Goal: Use online tool/utility: Utilize a website feature to perform a specific function

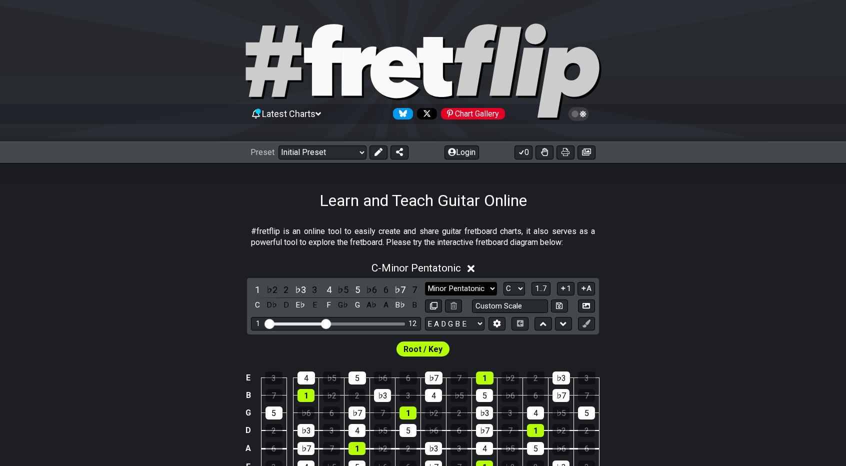
click at [456, 291] on select "Minor Pentatonic Click to edit Minor Pentatonic Major Pentatonic Minor Blues Ma…" at bounding box center [461, 289] width 72 height 14
select select "Major / [PERSON_NAME]"
click at [425, 282] on select "Minor Pentatonic Click to edit Minor Pentatonic Major Pentatonic Minor Blues Ma…" at bounding box center [461, 289] width 72 height 14
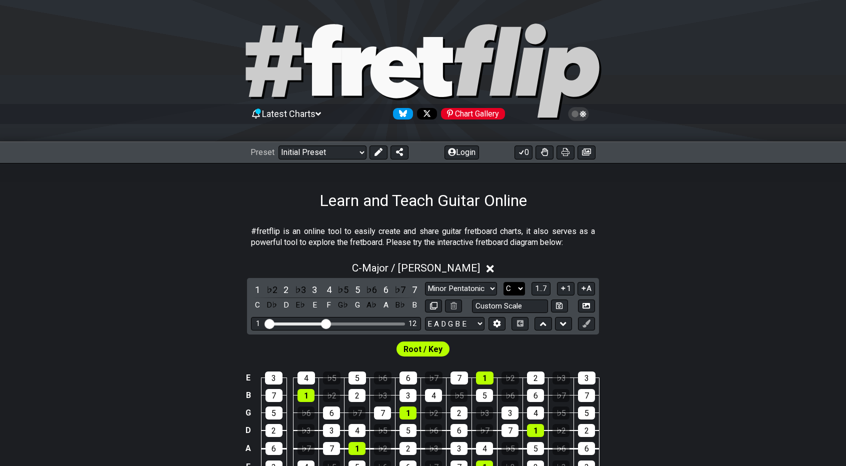
click at [511, 293] on select "A♭ A A♯ B♭ B C C♯ D♭ D D♯ E♭ E F F♯ G♭ G G♯" at bounding box center [515, 289] width 22 height 14
click at [504, 282] on select "A♭ A A♯ B♭ B C C♯ D♭ D D♯ E♭ E F F♯ G♭ G G♯" at bounding box center [515, 289] width 22 height 14
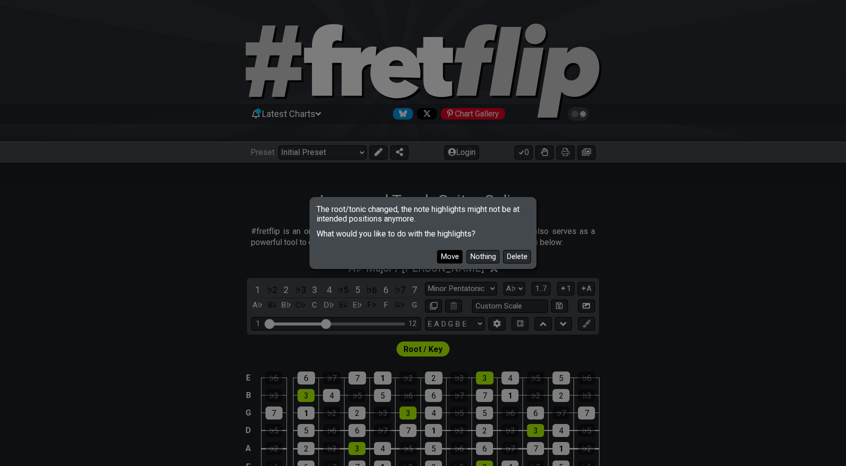
click at [459, 254] on button "Move" at bounding box center [450, 257] width 26 height 14
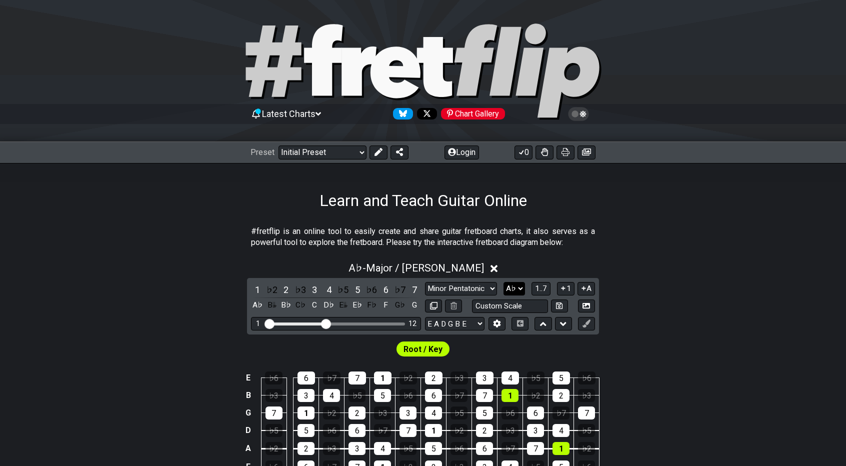
click at [516, 288] on select "A♭ A A♯ B♭ B C C♯ D♭ D D♯ E♭ E F F♯ G♭ G G♯" at bounding box center [515, 289] width 22 height 14
click at [504, 282] on select "A♭ A A♯ B♭ B C C♯ D♭ D D♯ E♭ E F F♯ G♭ G G♯" at bounding box center [515, 289] width 22 height 14
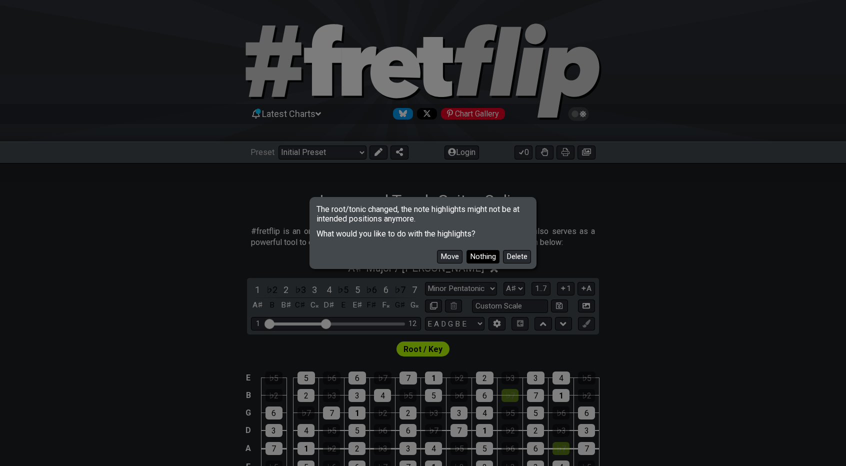
click at [488, 259] on button "Nothing" at bounding box center [483, 257] width 33 height 14
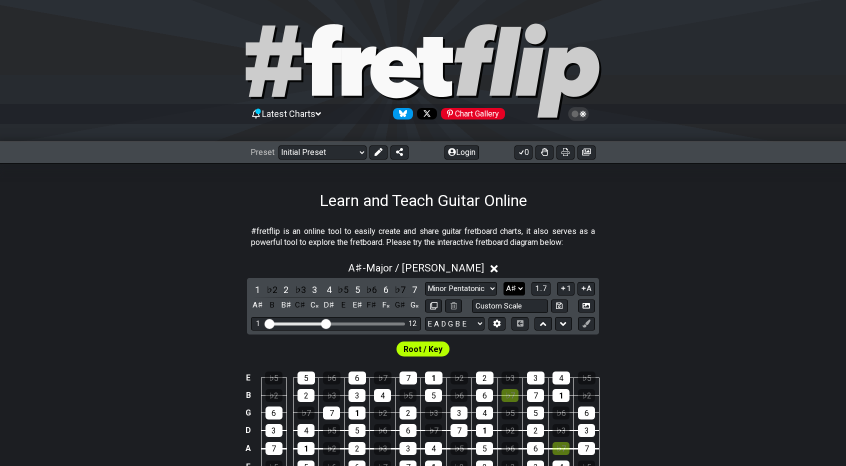
click at [517, 287] on select "A♭ A A♯ B♭ B C C♯ D♭ D D♯ E♭ E F F♯ G♭ G G♯" at bounding box center [515, 289] width 22 height 14
select select "Ab"
click at [504, 282] on select "A♭ A A♯ B♭ B C C♯ D♭ D D♯ E♭ E F F♯ G♭ G G♯" at bounding box center [515, 289] width 22 height 14
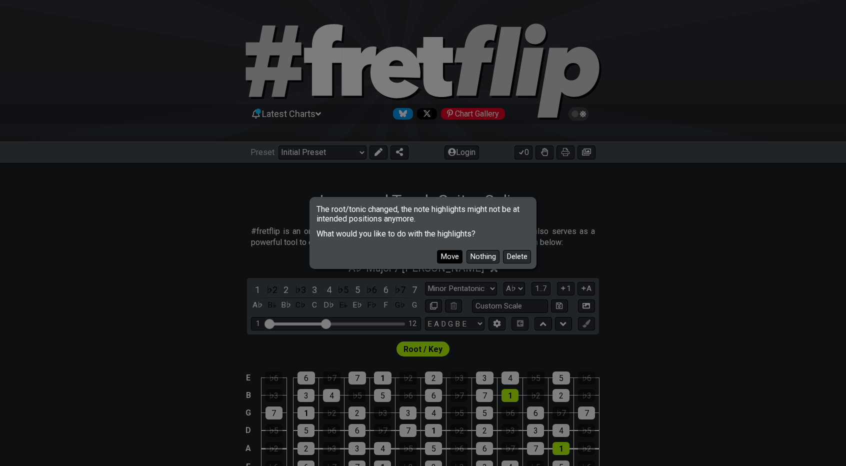
click at [454, 256] on button "Move" at bounding box center [450, 257] width 26 height 14
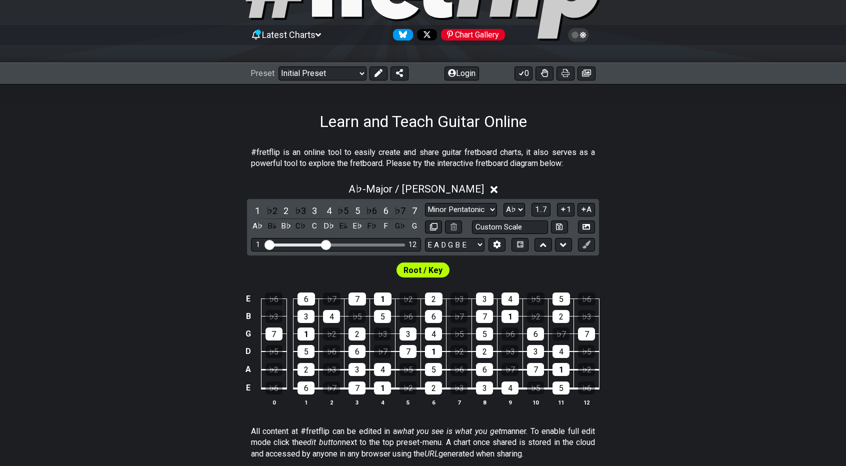
scroll to position [100, 0]
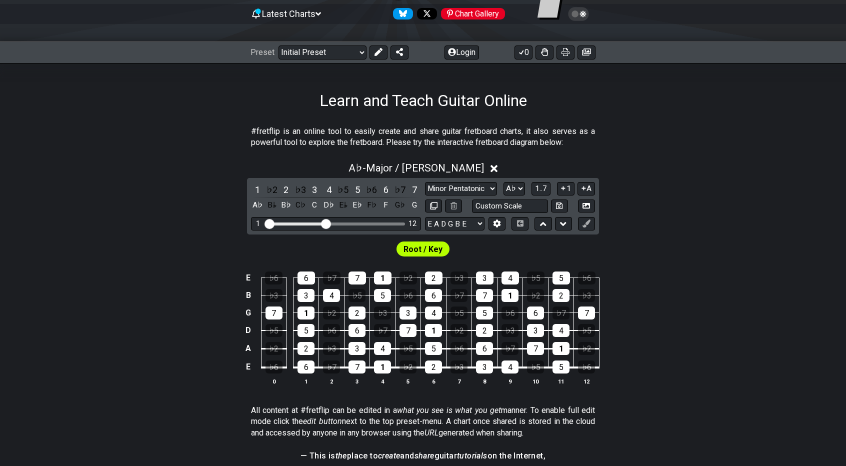
drag, startPoint x: 350, startPoint y: 223, endPoint x: 357, endPoint y: 224, distance: 7.2
click at [357, 224] on div "Visible fret range" at bounding box center [336, 224] width 139 height 3
click at [358, 225] on div "1 12" at bounding box center [336, 224] width 170 height 14
drag, startPoint x: 326, startPoint y: 222, endPoint x: 379, endPoint y: 226, distance: 53.1
click at [379, 223] on input "Visible fret range" at bounding box center [336, 223] width 142 height 0
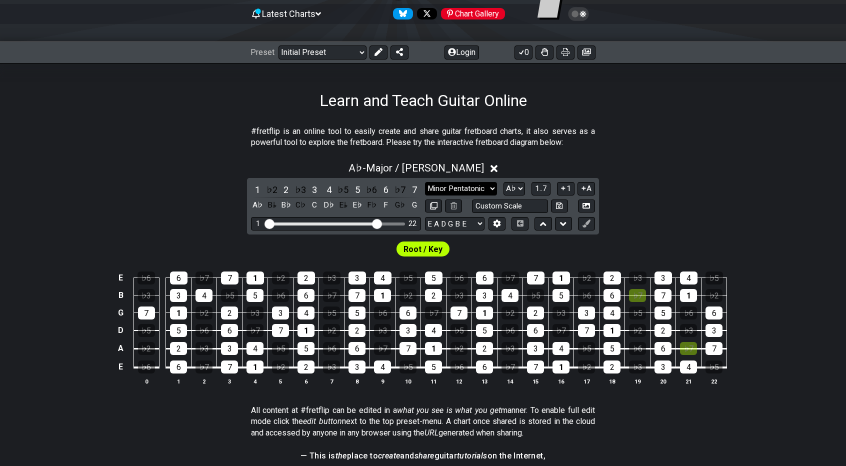
click at [475, 189] on select "Minor Pentatonic Click to edit Minor Pentatonic Major Pentatonic Minor Blues Ma…" at bounding box center [461, 189] width 72 height 14
click at [519, 185] on select "A♭ A A♯ B♭ B C C♯ D♭ D D♯ E♭ E F F♯ G♭ G G♯" at bounding box center [515, 189] width 22 height 14
click at [487, 185] on select "Minor Pentatonic Click to edit Minor Pentatonic Major Pentatonic Minor Blues Ma…" at bounding box center [461, 189] width 72 height 14
click at [425, 182] on select "Minor Pentatonic Click to edit Minor Pentatonic Major Pentatonic Minor Blues Ma…" at bounding box center [461, 189] width 72 height 14
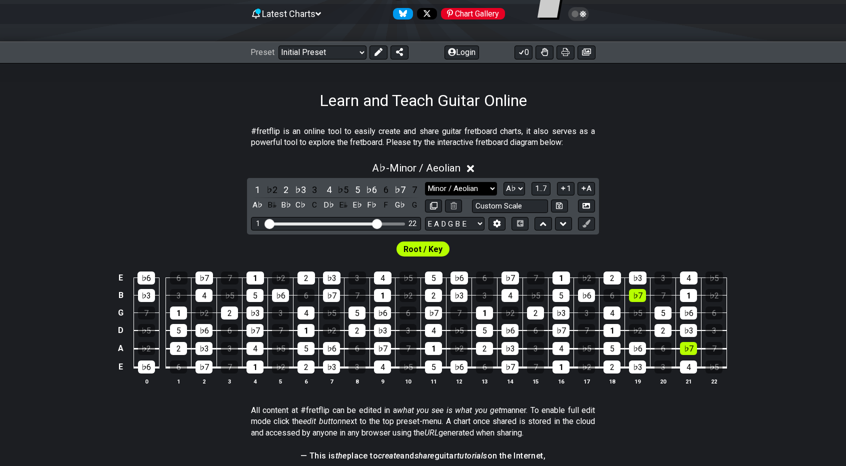
click at [461, 193] on select "Minor Pentatonic Click to edit Minor Pentatonic Major Pentatonic Minor Blues Ma…" at bounding box center [461, 189] width 72 height 14
click at [425, 182] on select "Minor Pentatonic Click to edit Minor Pentatonic Major Pentatonic Minor Blues Ma…" at bounding box center [461, 189] width 72 height 14
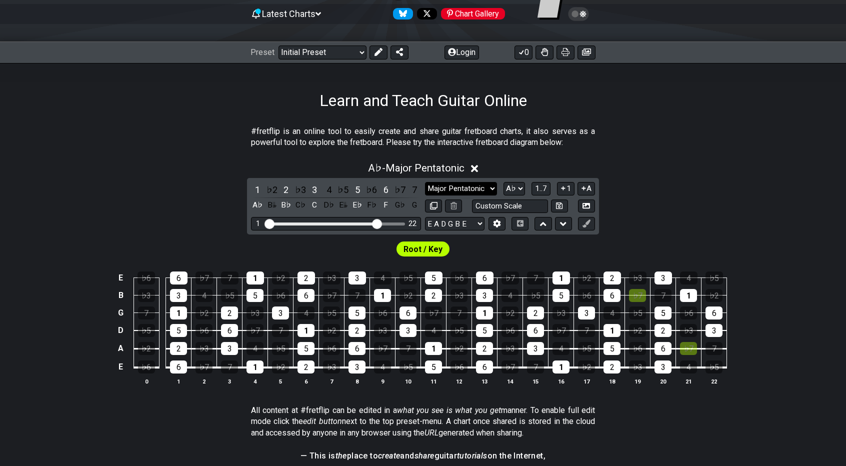
click at [475, 193] on select "Minor Pentatonic Click to edit Minor Pentatonic Major Pentatonic Minor Blues Ma…" at bounding box center [461, 189] width 72 height 14
select select "Major Blues"
click at [425, 182] on select "Minor Pentatonic Click to edit Minor Pentatonic Major Pentatonic Minor Blues Ma…" at bounding box center [461, 189] width 72 height 14
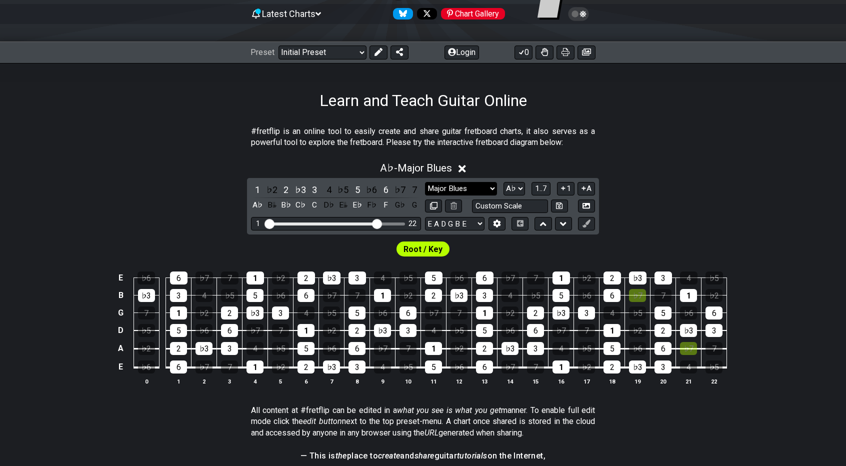
click at [470, 187] on select "Minor Pentatonic Click to edit Minor Pentatonic Major Pentatonic Minor Blues Ma…" at bounding box center [461, 189] width 72 height 14
click at [522, 185] on select "A♭ A A♯ B♭ B C C♯ D♭ D D♯ E♭ E F F♯ G♭ G G♯" at bounding box center [515, 189] width 22 height 14
select select "D#"
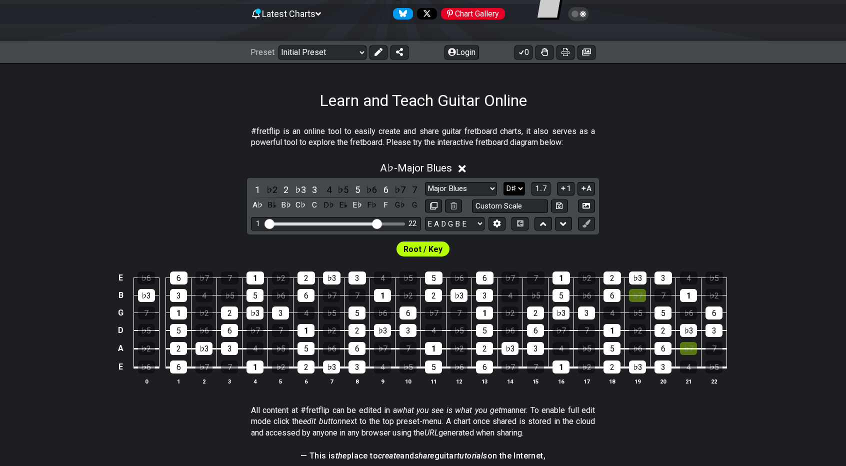
click at [504, 182] on select "A♭ A A♯ B♭ B C C♯ D♭ D D♯ E♭ E F F♯ G♭ G G♯" at bounding box center [515, 189] width 22 height 14
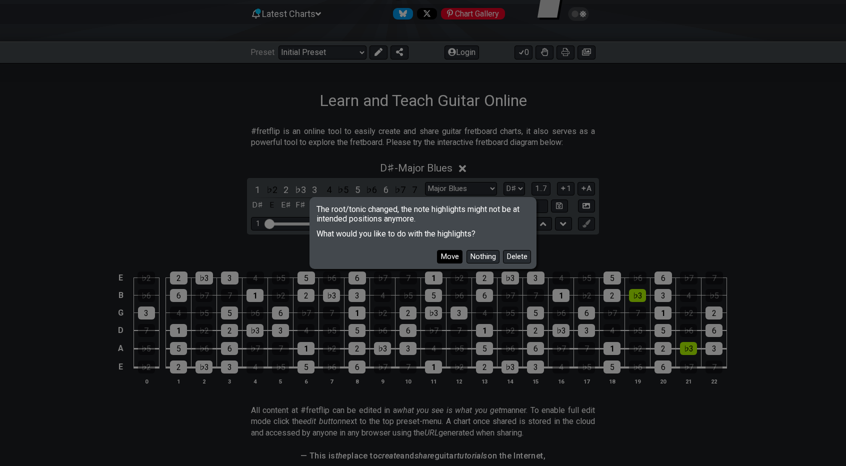
click at [457, 257] on button "Move" at bounding box center [450, 257] width 26 height 14
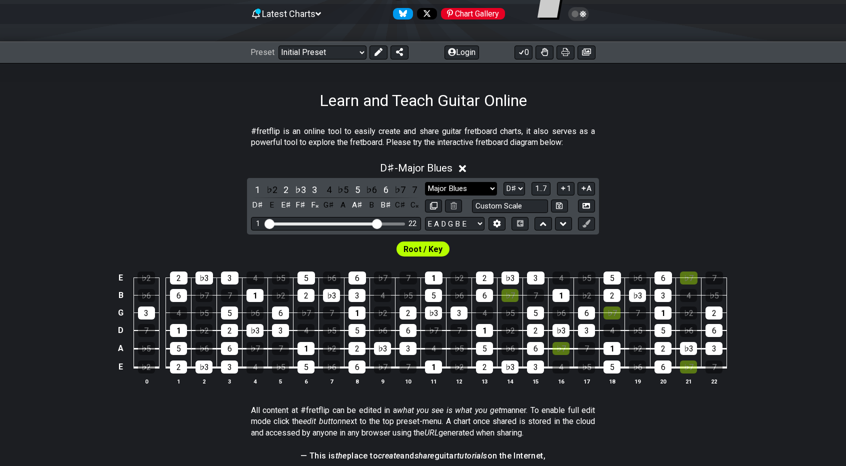
click at [484, 190] on select "Minor Pentatonic Click to edit Minor Pentatonic Major Pentatonic Minor Blues Ma…" at bounding box center [461, 189] width 72 height 14
select select "Minor Blues"
click at [425, 182] on select "Minor Pentatonic Click to edit Minor Pentatonic Major Pentatonic Minor Blues Ma…" at bounding box center [461, 189] width 72 height 14
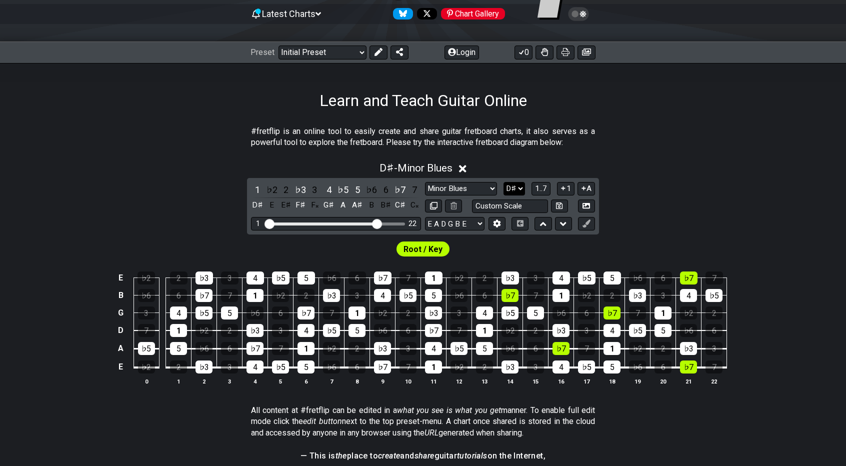
click at [519, 190] on select "A♭ A A♯ B♭ B C C♯ D♭ D D♯ E♭ E F F♯ G♭ G G♯" at bounding box center [515, 189] width 22 height 14
click at [504, 182] on select "A♭ A A♯ B♭ B C C♯ D♭ D D♯ E♭ E F F♯ G♭ G G♯" at bounding box center [515, 189] width 22 height 14
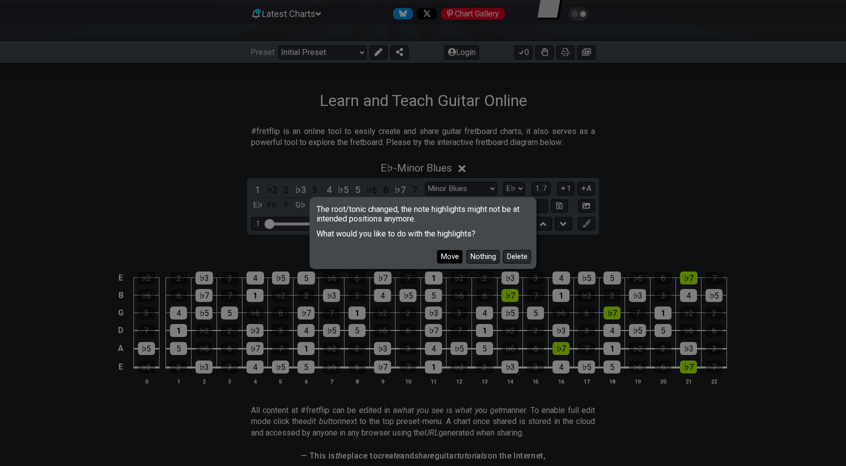
click at [457, 256] on button "Move" at bounding box center [450, 257] width 26 height 14
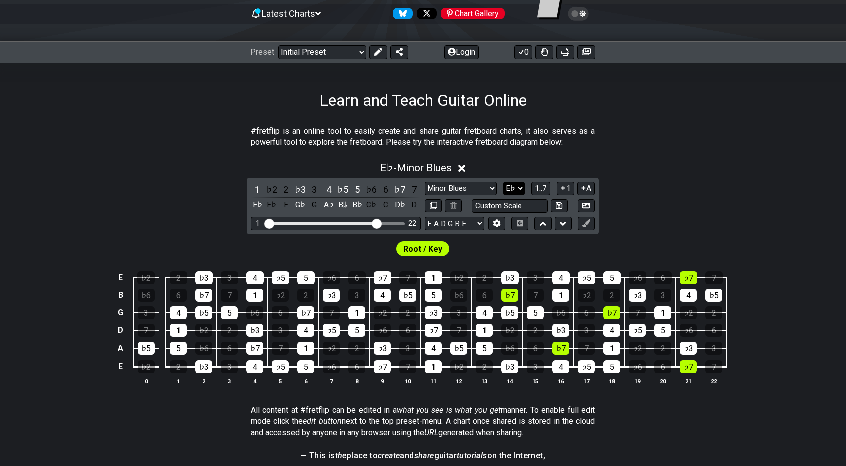
click at [516, 189] on select "A♭ A A♯ B♭ B C C♯ D♭ D D♯ E♭ E F F♯ G♭ G G♯" at bounding box center [515, 189] width 22 height 14
click at [504, 182] on select "A♭ A A♯ B♭ B C C♯ D♭ D D♯ E♭ E F F♯ G♭ G G♯" at bounding box center [515, 189] width 22 height 14
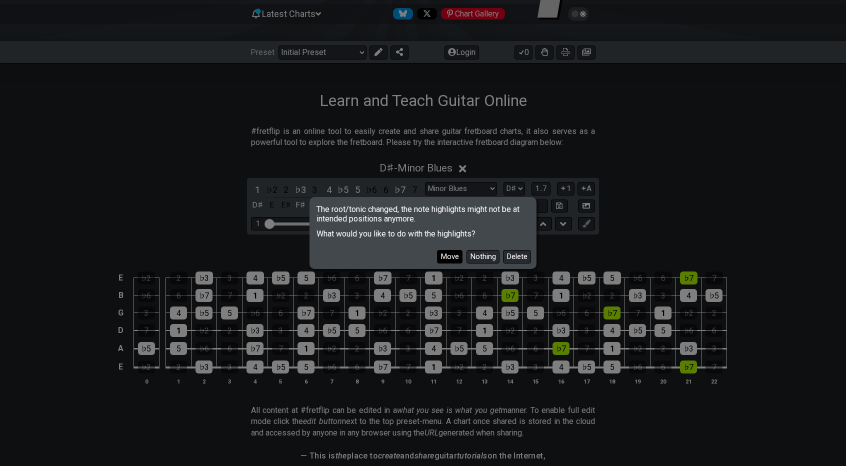
click at [459, 256] on button "Move" at bounding box center [450, 257] width 26 height 14
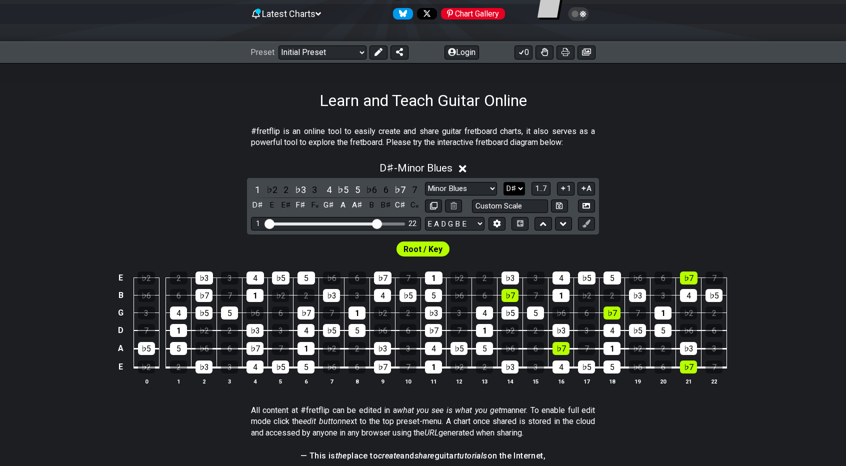
click at [513, 194] on select "A♭ A A♯ B♭ B C C♯ D♭ D D♯ E♭ E F F♯ G♭ G G♯" at bounding box center [515, 189] width 22 height 14
select select "Eb"
click at [504, 182] on select "A♭ A A♯ B♭ B C C♯ D♭ D D♯ E♭ E F F♯ G♭ G G♯" at bounding box center [515, 189] width 22 height 14
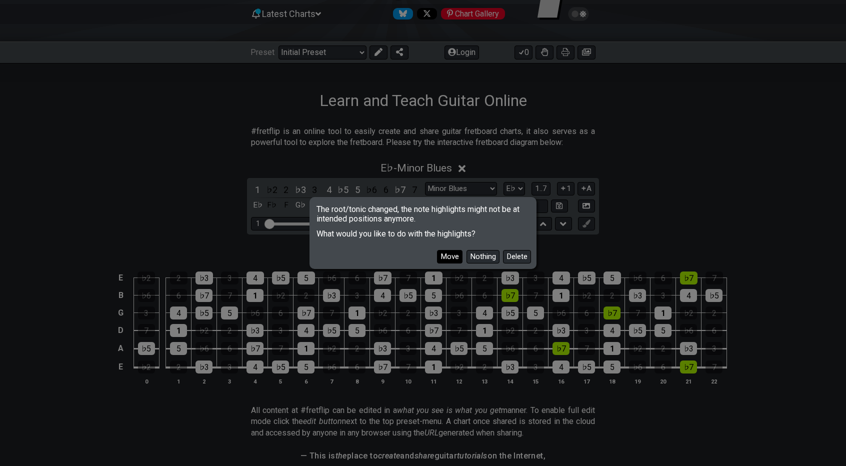
click at [455, 257] on button "Move" at bounding box center [450, 257] width 26 height 14
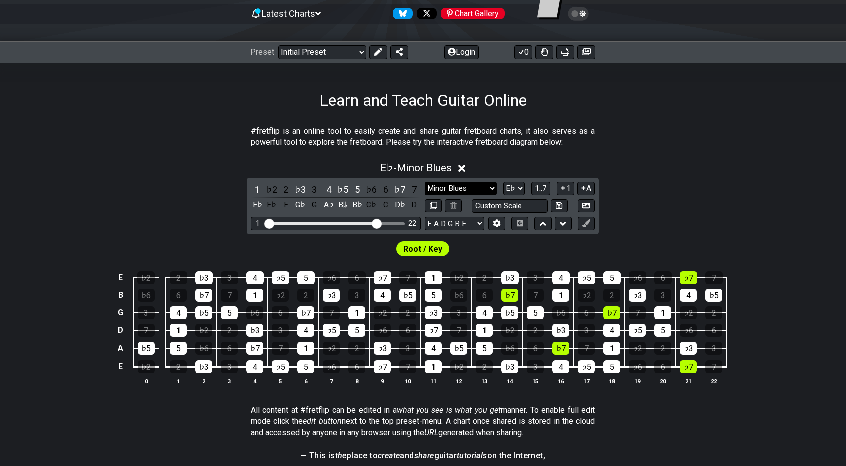
click at [490, 188] on select "Minor Pentatonic Click to edit Minor Pentatonic Major Pentatonic Minor Blues Ma…" at bounding box center [461, 189] width 72 height 14
select select "Major / [PERSON_NAME]"
click at [425, 182] on select "Minor Pentatonic Click to edit Minor Pentatonic Major Pentatonic Minor Blues Ma…" at bounding box center [461, 189] width 72 height 14
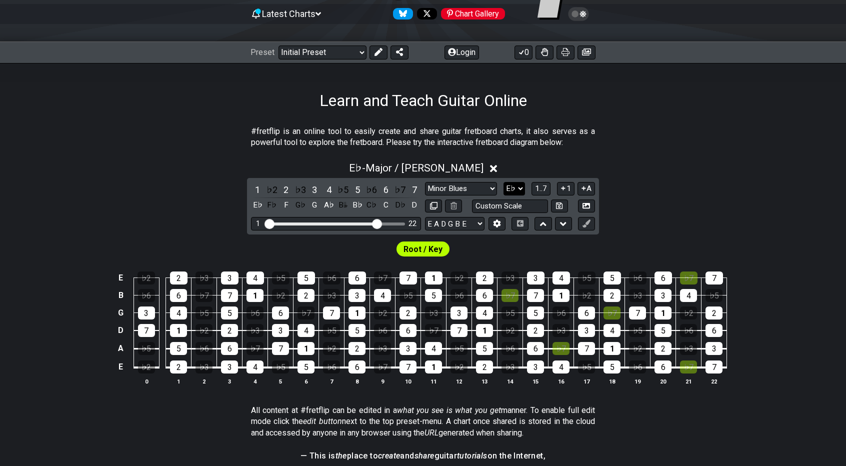
click at [522, 188] on select "A♭ A A♯ B♭ B C C♯ D♭ D D♯ E♭ E F F♯ G♭ G G♯" at bounding box center [515, 189] width 22 height 14
select select "Ab"
click at [504, 182] on select "A♭ A A♯ B♭ B C C♯ D♭ D D♯ E♭ E F F♯ G♭ G G♯" at bounding box center [515, 189] width 22 height 14
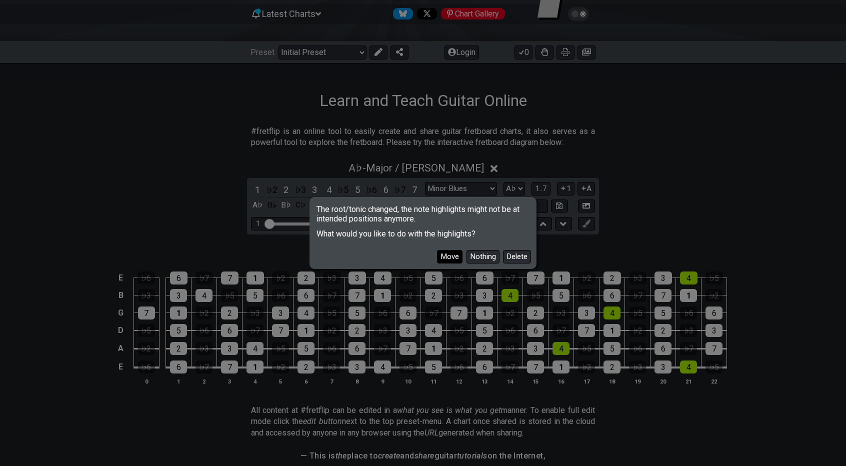
click at [455, 262] on button "Move" at bounding box center [450, 257] width 26 height 14
